Goal: Find specific page/section: Find specific page/section

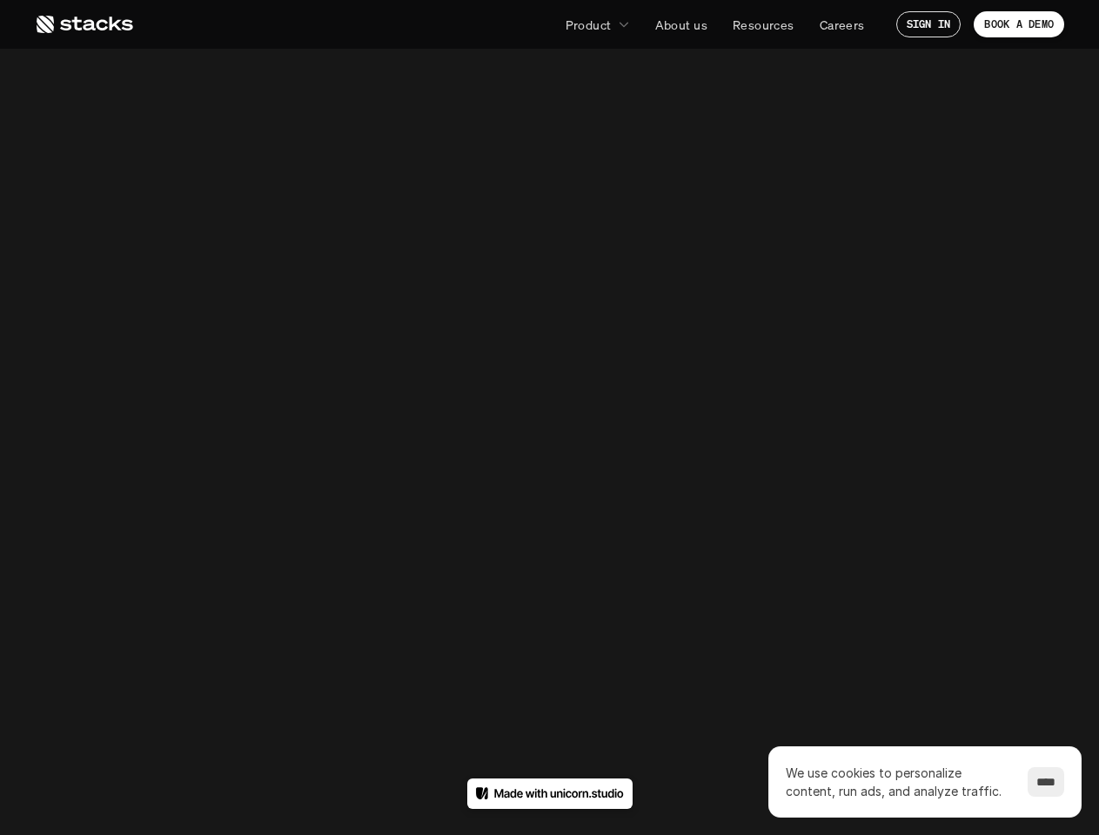
click at [549, 418] on div "404" at bounding box center [548, 418] width 787 height 320
click at [597, 24] on p "Product" at bounding box center [588, 25] width 46 height 18
click at [1040, 782] on input "****" at bounding box center [1045, 782] width 37 height 30
